Goal: Task Accomplishment & Management: Manage account settings

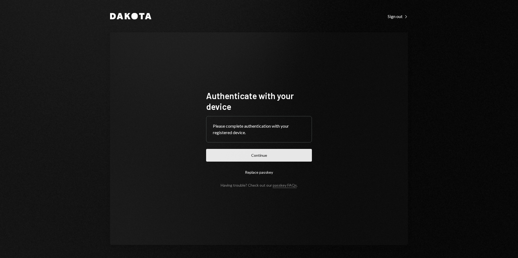
click at [257, 155] on button "Continue" at bounding box center [259, 155] width 106 height 13
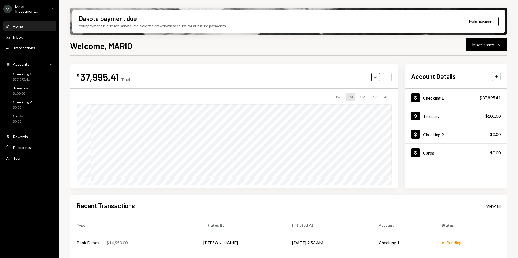
click at [17, 7] on div "Molat Investment..." at bounding box center [31, 8] width 32 height 9
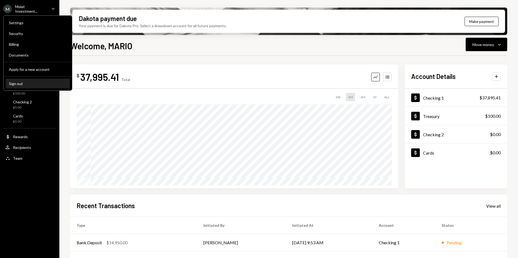
click at [17, 83] on div "Sign out" at bounding box center [38, 83] width 58 height 5
